Goal: Find specific page/section: Find specific page/section

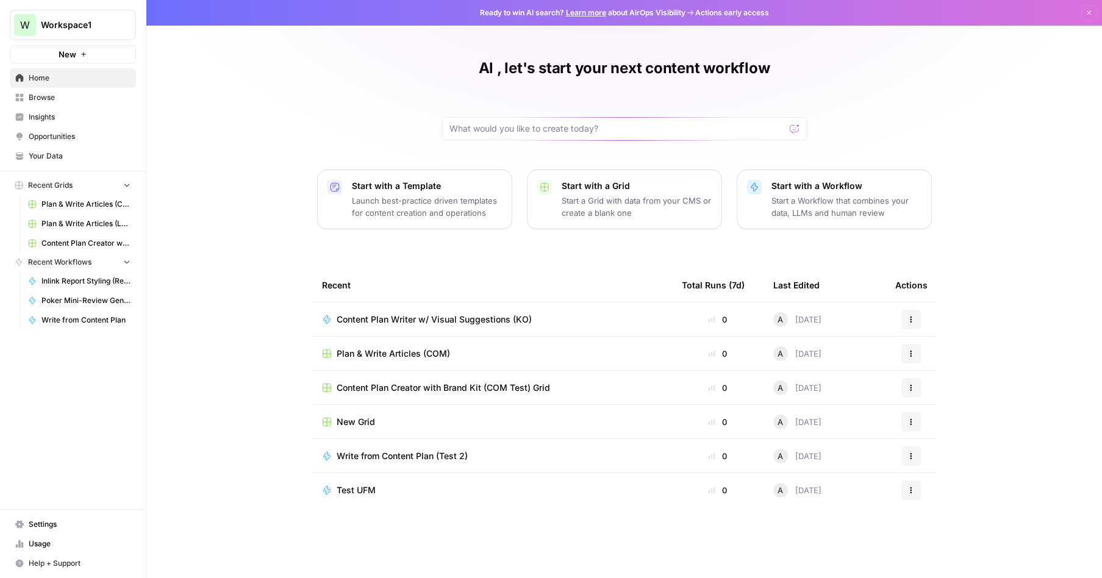
drag, startPoint x: 62, startPoint y: 202, endPoint x: 70, endPoint y: 210, distance: 10.8
click at [62, 202] on span "Plan & Write Articles (COM)" at bounding box center [85, 204] width 89 height 11
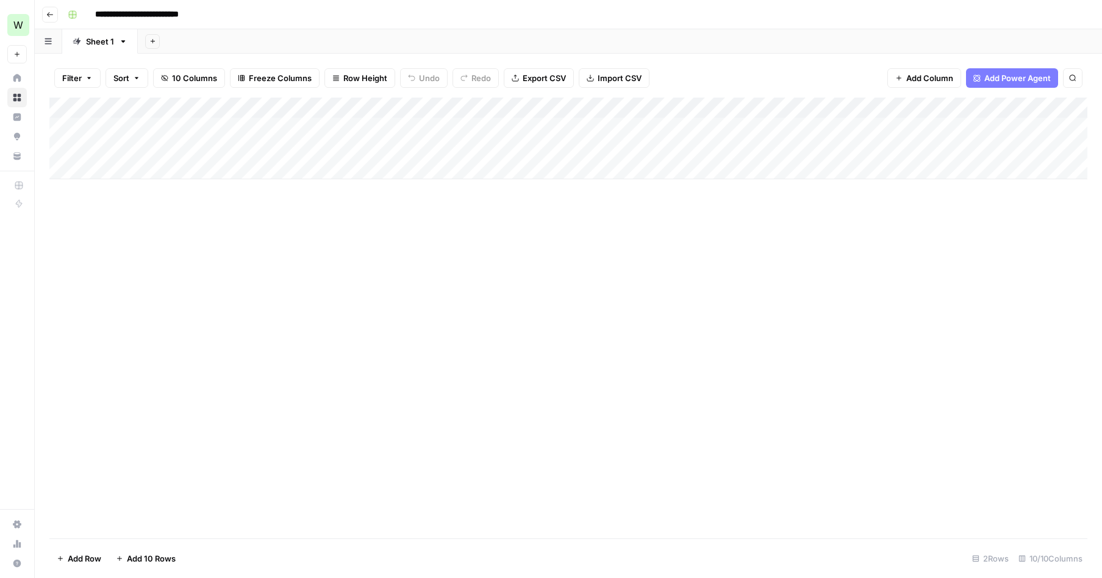
click at [215, 235] on div "Add Column" at bounding box center [568, 318] width 1038 height 441
